Goal: Information Seeking & Learning: Learn about a topic

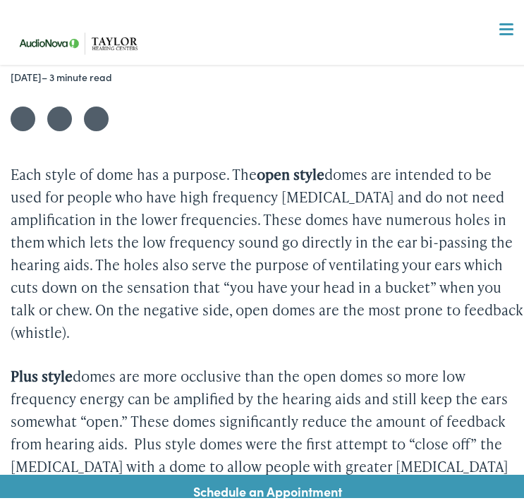
scroll to position [473, 0]
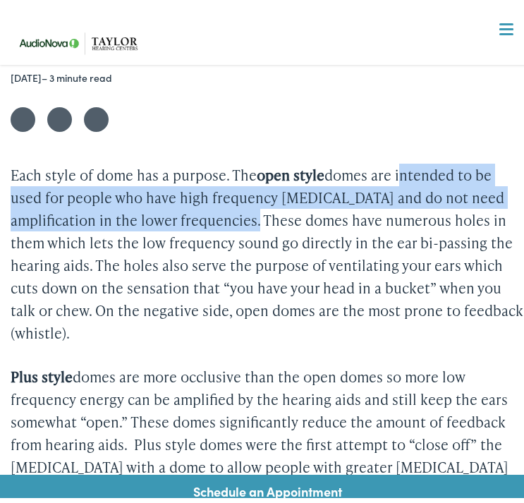
drag, startPoint x: 402, startPoint y: 166, endPoint x: 261, endPoint y: 219, distance: 150.3
click at [261, 219] on p "Each style of dome has a purpose. The open style domes are intended to be used …" at bounding box center [267, 249] width 513 height 180
copy p "intended to be used for people who have high frequency [MEDICAL_DATA] and do no…"
drag, startPoint x: 354, startPoint y: 217, endPoint x: 192, endPoint y: 325, distance: 194.7
click at [192, 325] on p "Each style of dome has a purpose. The open style domes are intended to be used …" at bounding box center [267, 249] width 513 height 180
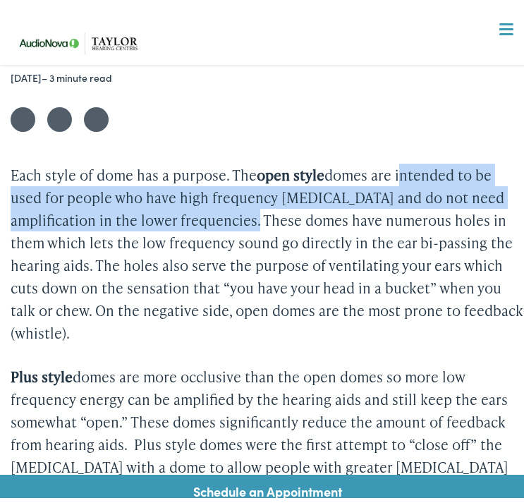
copy p "have numerous holes in them which lets the low frequency sound go directly in t…"
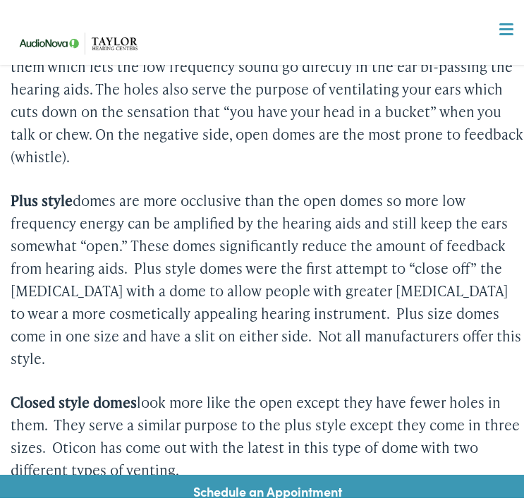
scroll to position [672, 0]
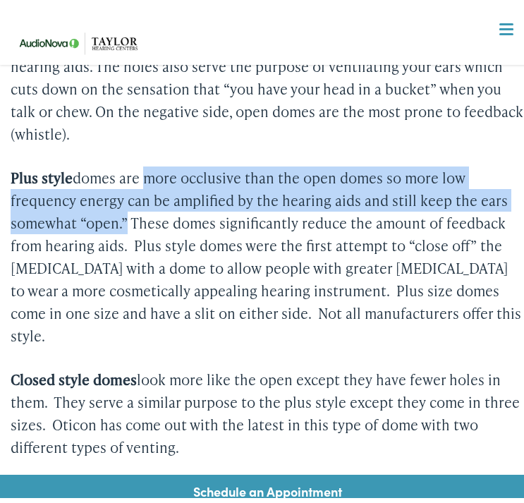
drag, startPoint x: 149, startPoint y: 174, endPoint x: 125, endPoint y: 212, distance: 44.6
click at [125, 212] on p "Plus style domes are more occlusive than the open domes so more low frequency e…" at bounding box center [267, 251] width 513 height 180
copy p "more occlusive than the open domes so more low frequency energy can be amplifie…"
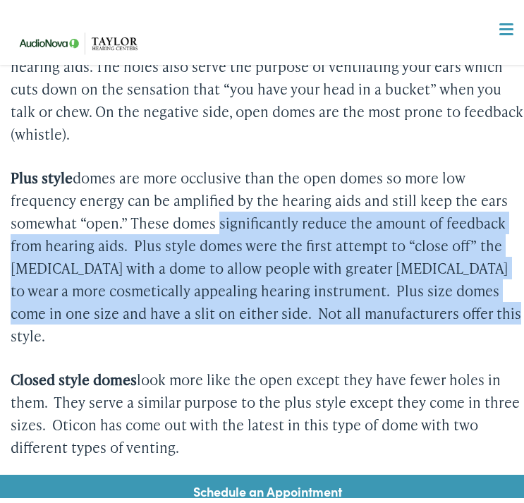
drag, startPoint x: 219, startPoint y: 219, endPoint x: 500, endPoint y: 311, distance: 296.7
click at [500, 311] on p "Plus style domes are more occlusive than the open domes so more low frequency e…" at bounding box center [267, 251] width 513 height 180
copy p "significantly reduce the amount of feedback from hearing aids. Plus style domes…"
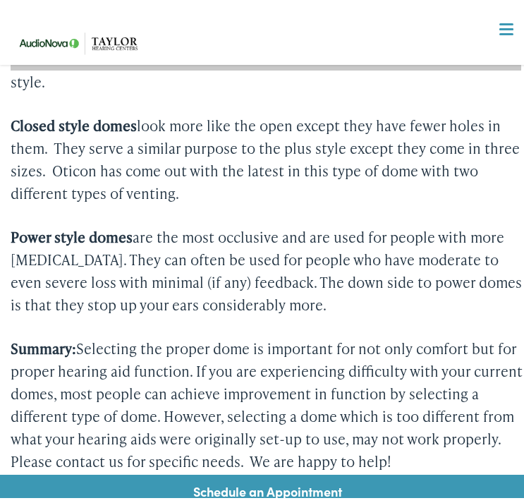
scroll to position [926, 0]
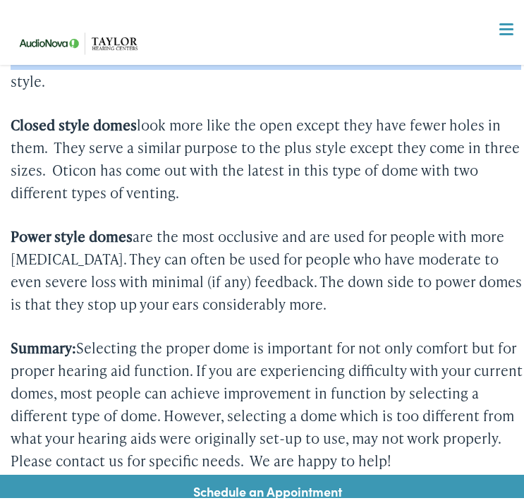
drag, startPoint x: 142, startPoint y: 94, endPoint x: 211, endPoint y: 164, distance: 98.2
click at [211, 164] on p "Closed style domes look more like the open except they have fewer holes in them…" at bounding box center [267, 154] width 513 height 90
copy p "look more like the open except they have fewer holes in them. They serve a simi…"
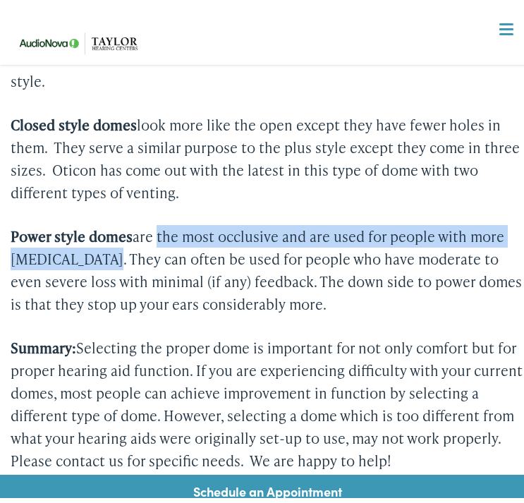
drag, startPoint x: 161, startPoint y: 205, endPoint x: 92, endPoint y: 229, distance: 72.4
click at [92, 229] on p "Power style domes are the most occlusive and are used for people with more [MED…" at bounding box center [267, 265] width 513 height 90
copy p "the most occlusive and are used for people with more [MEDICAL_DATA]."
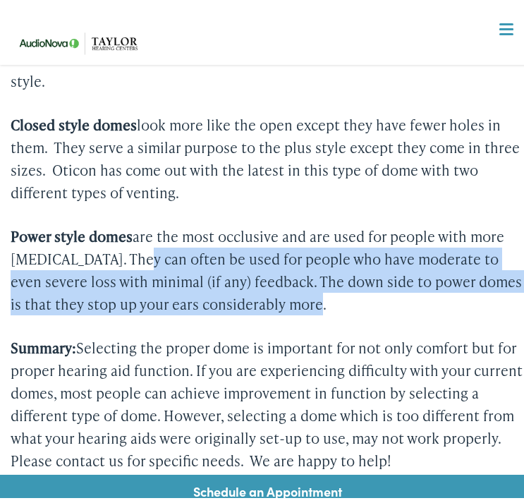
drag, startPoint x: 129, startPoint y: 230, endPoint x: 321, endPoint y: 276, distance: 197.8
click at [321, 276] on p "Power style domes are the most occlusive and are used for people with more [MED…" at bounding box center [267, 265] width 513 height 90
copy p "can often be used for people who have moderate to even severe loss with minimal…"
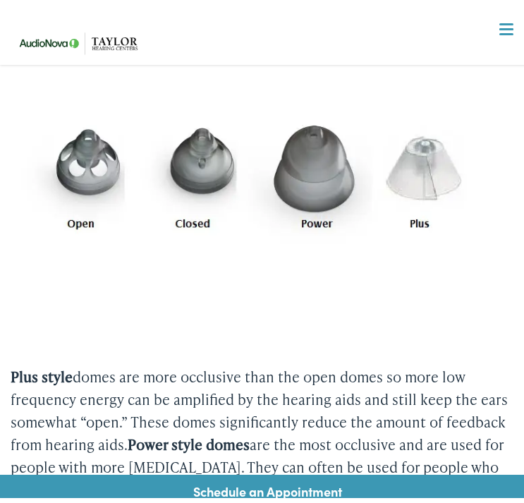
scroll to position [1341, 0]
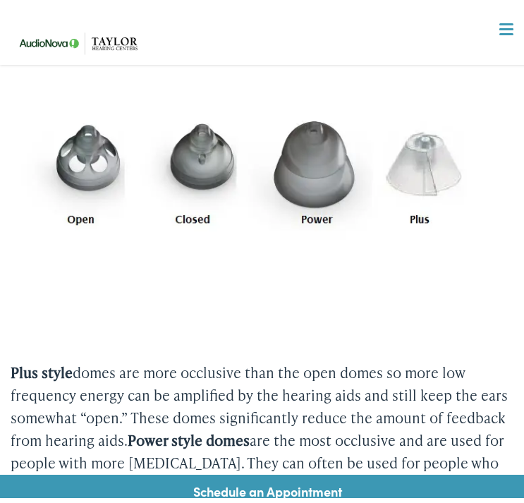
drag, startPoint x: 306, startPoint y: 167, endPoint x: 104, endPoint y: 160, distance: 202.4
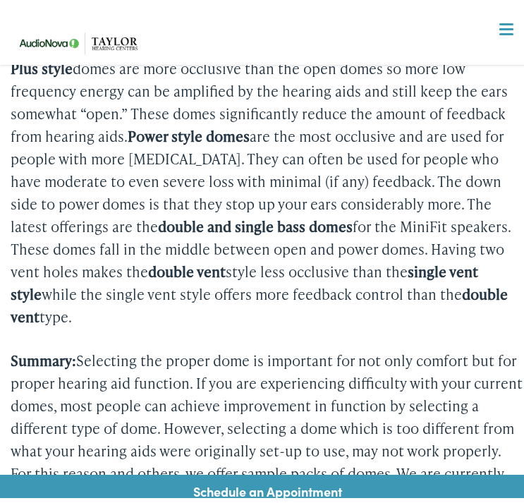
scroll to position [1646, 0]
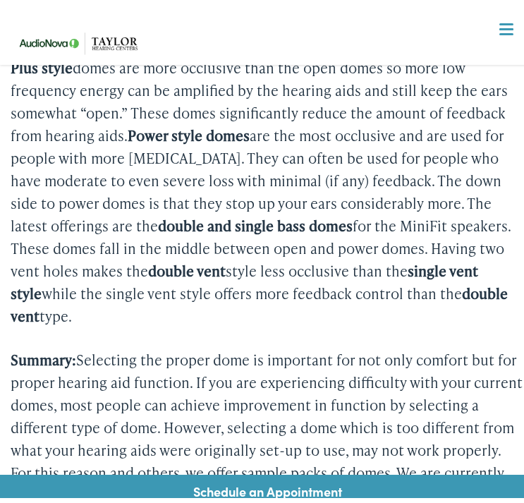
drag, startPoint x: 123, startPoint y: 200, endPoint x: 119, endPoint y: 281, distance: 81.1
click at [119, 281] on p "Plus style domes are more occlusive than the open domes so more low frequency e…" at bounding box center [267, 186] width 513 height 271
copy p "double and single bass domes for the MiniFit speakers. These domes fall in the …"
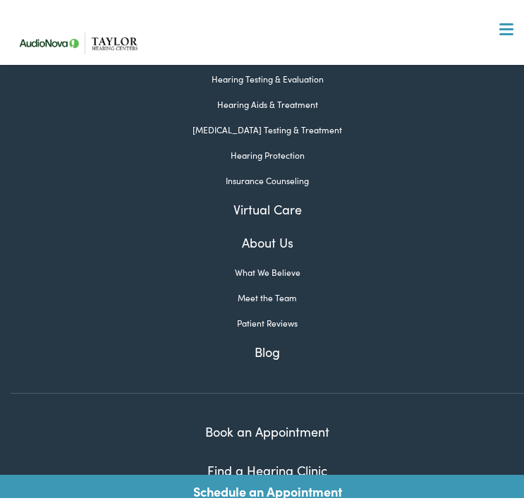
scroll to position [3521, 0]
